Goal: Task Accomplishment & Management: Use online tool/utility

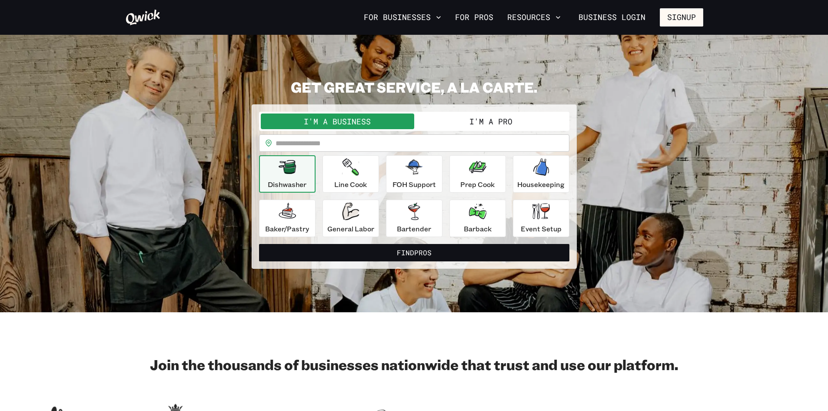
click at [487, 126] on button "I'm a Pro" at bounding box center [490, 121] width 153 height 16
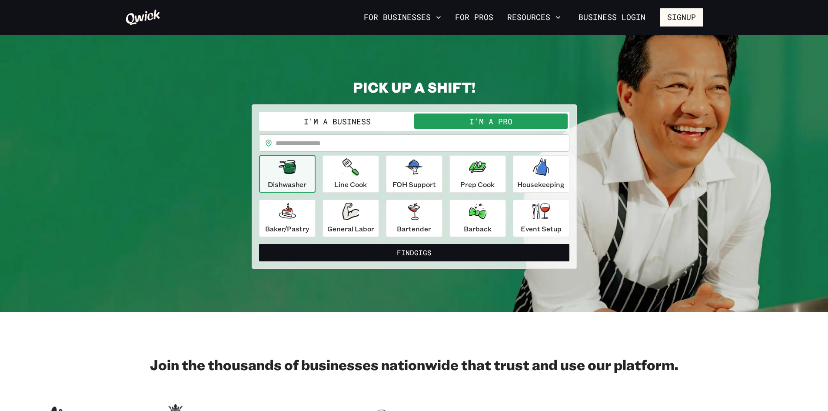
click at [363, 120] on button "I'm a Business" at bounding box center [337, 121] width 153 height 16
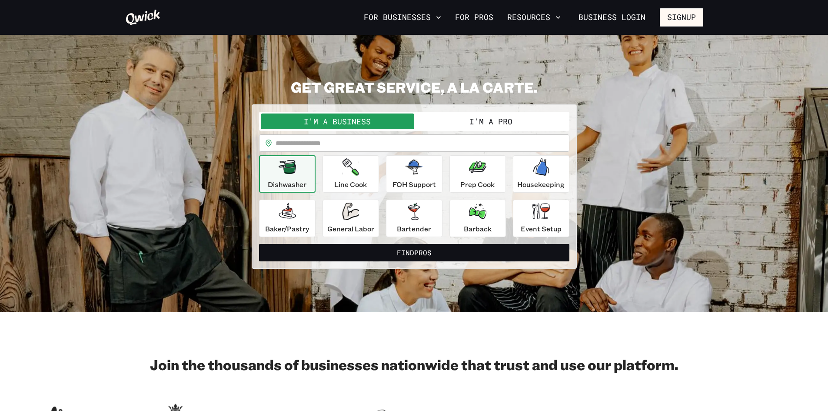
click at [476, 128] on button "I'm a Pro" at bounding box center [490, 121] width 153 height 16
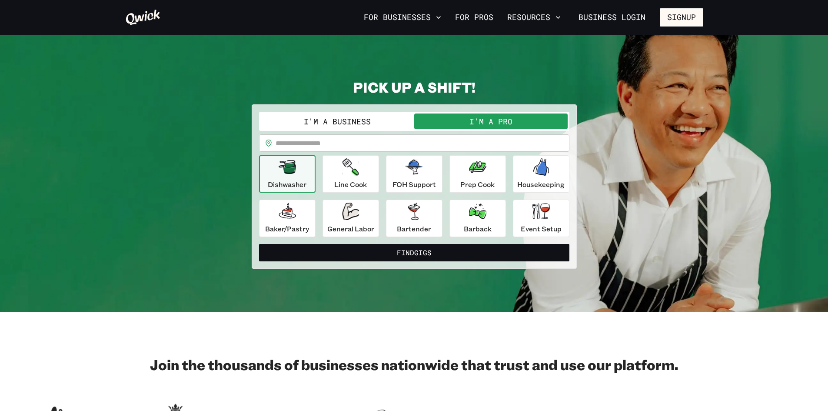
click at [306, 182] on p "Dishwasher" at bounding box center [287, 184] width 39 height 10
click at [296, 218] on div "Baker/Pastry" at bounding box center [287, 218] width 44 height 31
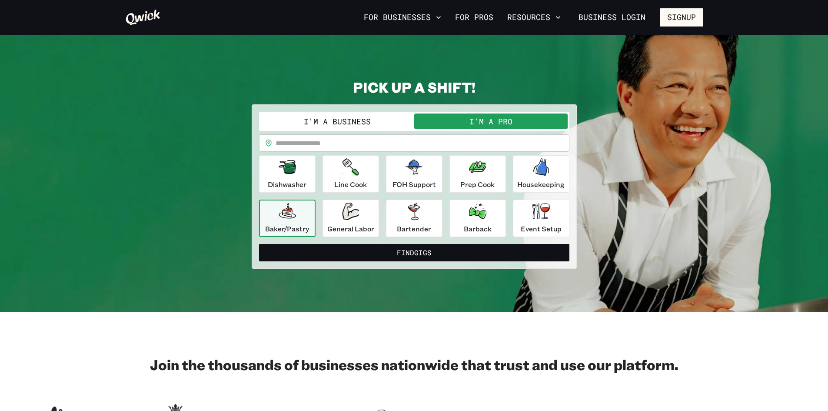
click at [288, 214] on icon "button" at bounding box center [287, 211] width 17 height 16
click at [399, 253] on button "Find Gigs" at bounding box center [414, 252] width 310 height 17
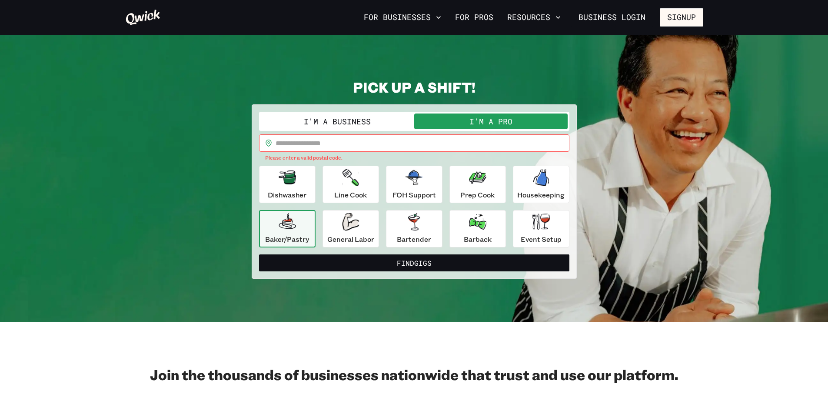
click at [287, 145] on input "text" at bounding box center [423, 142] width 294 height 17
click at [284, 149] on input "text" at bounding box center [423, 142] width 294 height 17
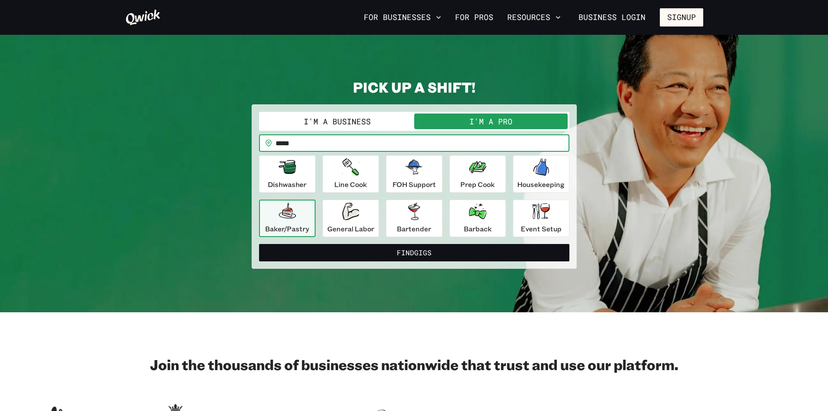
type input "*****"
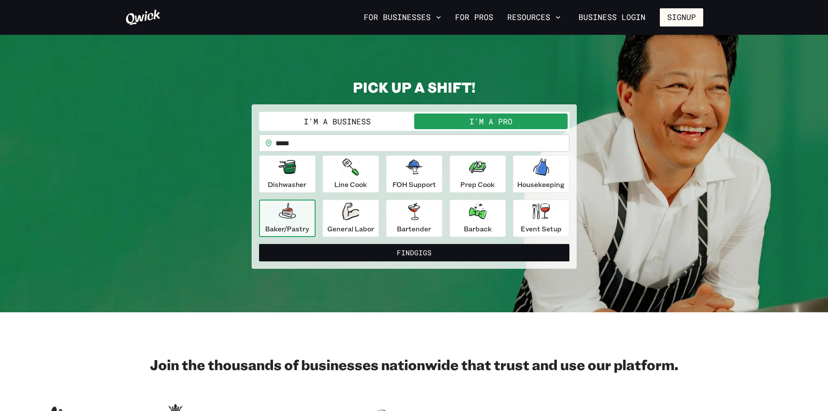
click at [290, 216] on icon "button" at bounding box center [287, 211] width 17 height 17
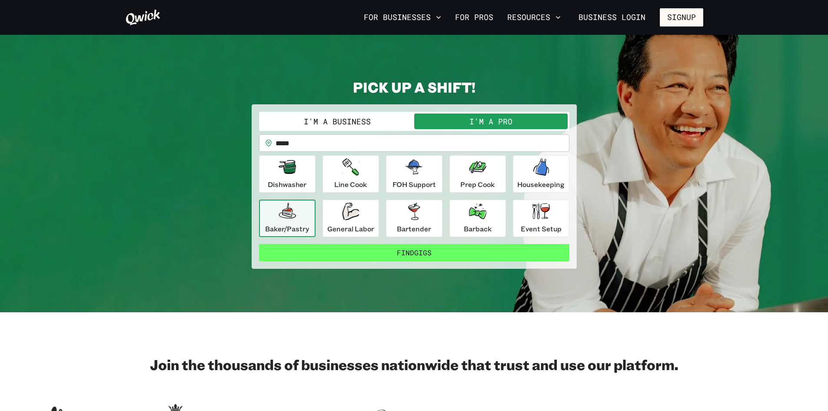
click at [410, 250] on button "Find Gigs" at bounding box center [414, 252] width 310 height 17
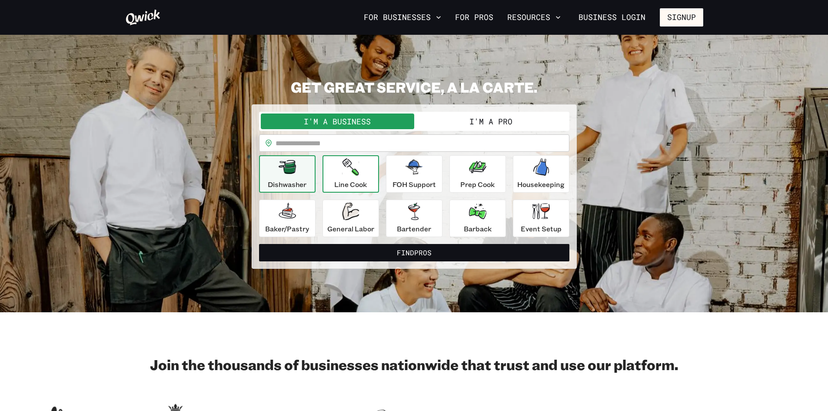
click at [343, 171] on icon "button" at bounding box center [350, 166] width 17 height 17
click at [354, 180] on p "Line Cook" at bounding box center [350, 184] width 33 height 10
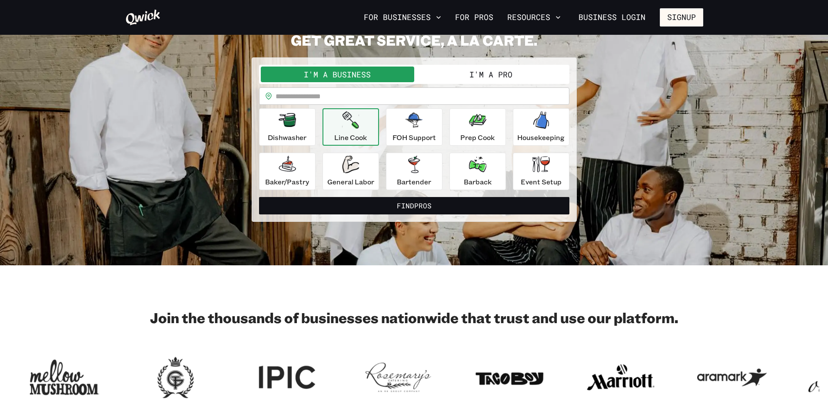
scroll to position [43, 0]
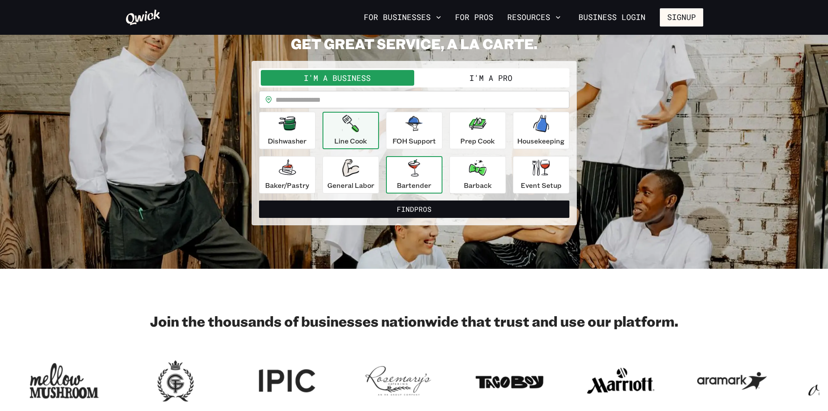
click at [417, 179] on div "Bartender" at bounding box center [414, 174] width 34 height 31
click at [488, 76] on button "I'm a Pro" at bounding box center [490, 78] width 153 height 16
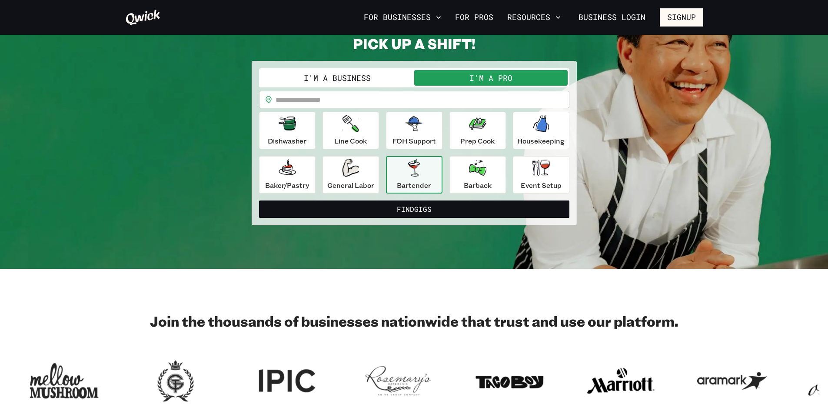
click at [425, 172] on div "Bartender" at bounding box center [414, 174] width 34 height 31
click at [342, 77] on button "I'm a Business" at bounding box center [337, 78] width 153 height 16
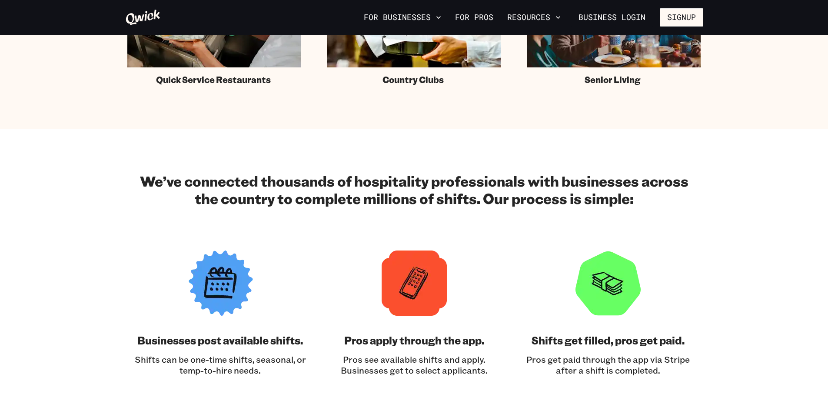
scroll to position [783, 0]
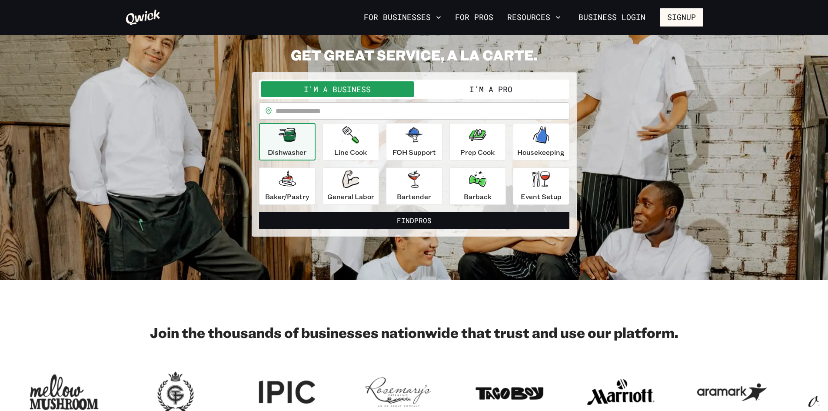
scroll to position [87, 0]
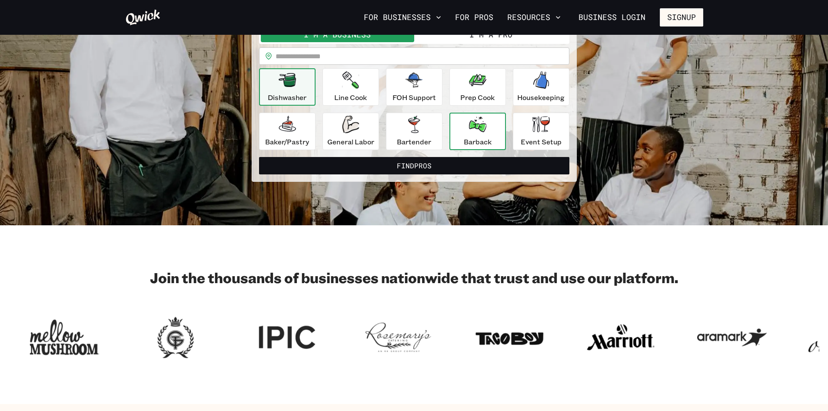
click at [476, 130] on icon "button" at bounding box center [477, 125] width 17 height 16
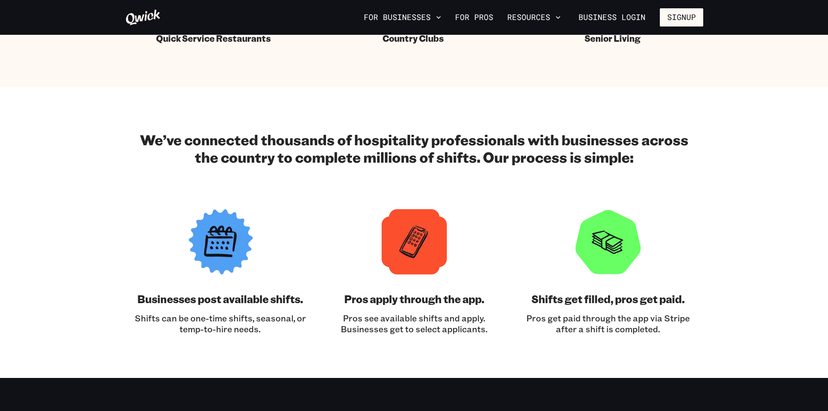
scroll to position [478, 0]
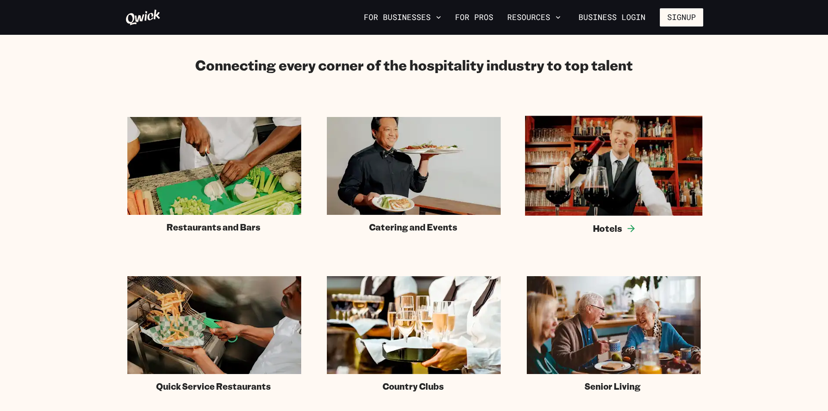
click at [629, 180] on img at bounding box center [613, 166] width 177 height 100
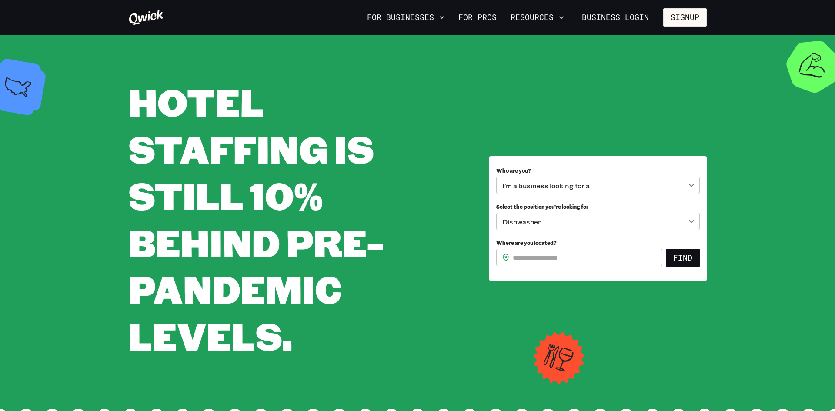
click at [548, 185] on body "**********" at bounding box center [417, 205] width 835 height 411
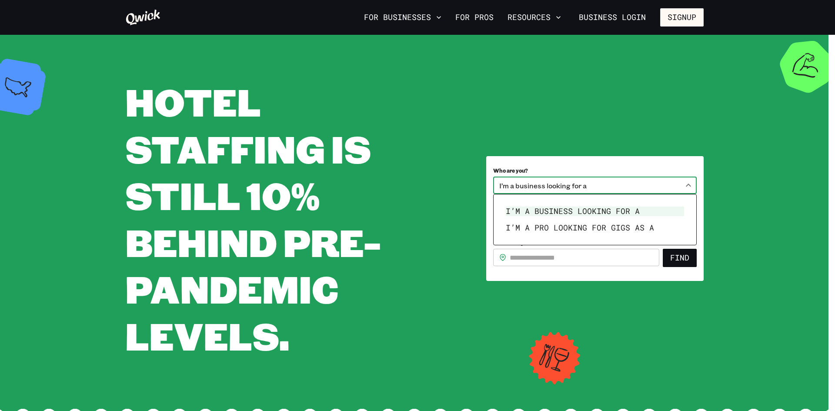
click at [415, 241] on div at bounding box center [417, 205] width 835 height 411
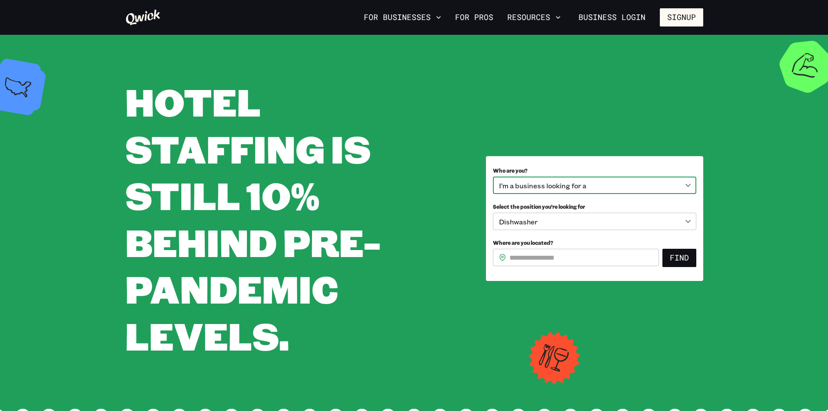
click at [511, 221] on body "**********" at bounding box center [414, 205] width 828 height 411
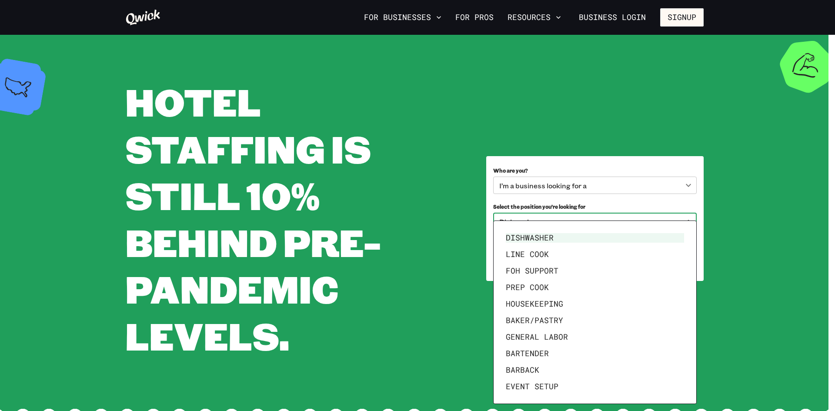
click at [400, 273] on div at bounding box center [417, 205] width 835 height 411
